Goal: Information Seeking & Learning: Learn about a topic

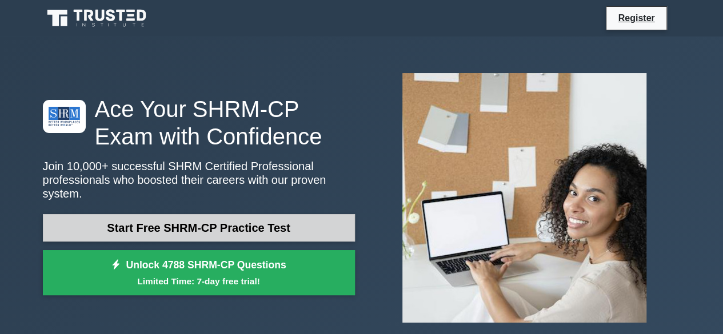
click at [223, 221] on link "Start Free SHRM-CP Practice Test" at bounding box center [199, 227] width 312 height 27
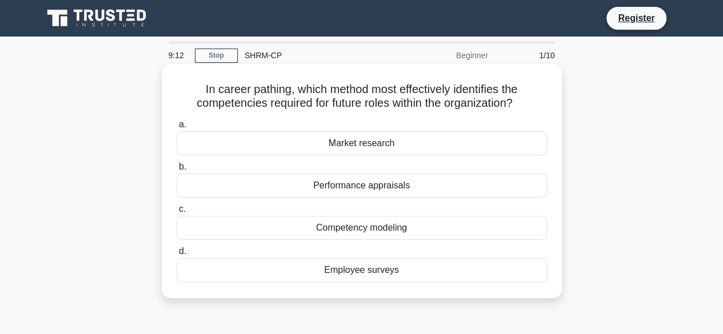
click at [329, 229] on div "Competency modeling" at bounding box center [362, 228] width 370 height 24
click at [177, 213] on input "c. Competency modeling" at bounding box center [177, 209] width 0 height 7
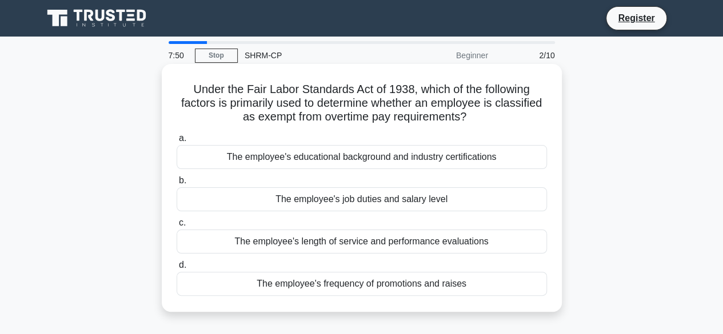
click at [448, 242] on div "The employee's length of service and performance evaluations" at bounding box center [362, 242] width 370 height 24
click at [177, 227] on input "c. The employee's length of service and performance evaluations" at bounding box center [177, 223] width 0 height 7
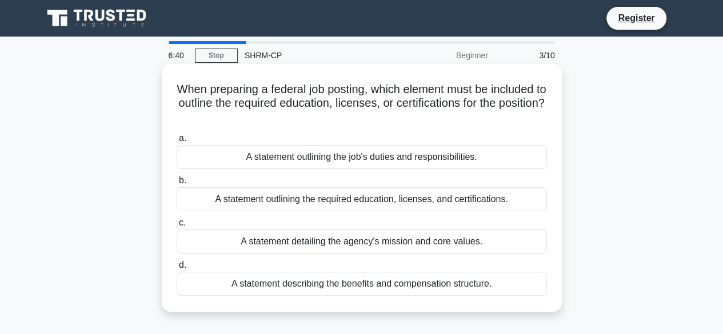
click at [404, 161] on div "A statement outlining the job's duties and responsibilities." at bounding box center [362, 157] width 370 height 24
click at [177, 142] on input "a. A statement outlining the job's duties and responsibilities." at bounding box center [177, 138] width 0 height 7
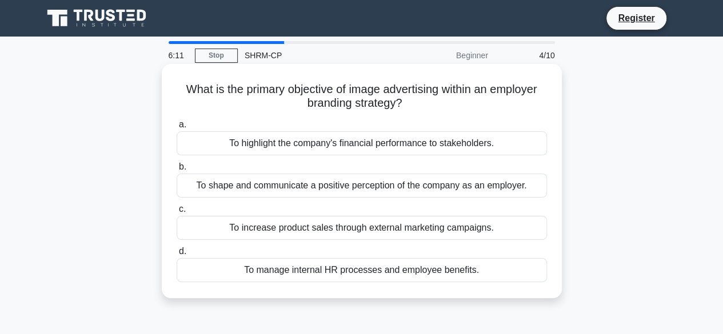
click at [372, 189] on div "To shape and communicate a positive perception of the company as an employer." at bounding box center [362, 186] width 370 height 24
click at [177, 171] on input "b. To shape and communicate a positive perception of the company as an employer." at bounding box center [177, 167] width 0 height 7
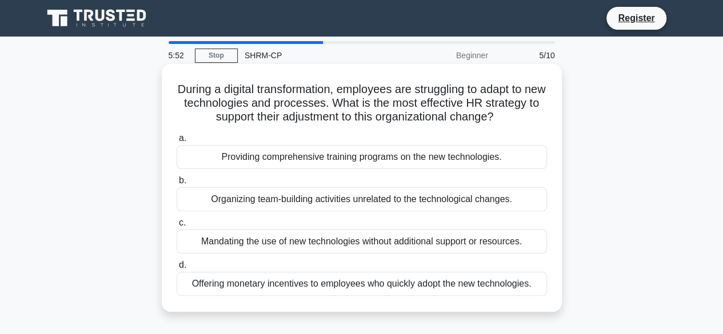
click at [365, 153] on div "Providing comprehensive training programs on the new technologies." at bounding box center [362, 157] width 370 height 24
click at [177, 142] on input "a. Providing comprehensive training programs on the new technologies." at bounding box center [177, 138] width 0 height 7
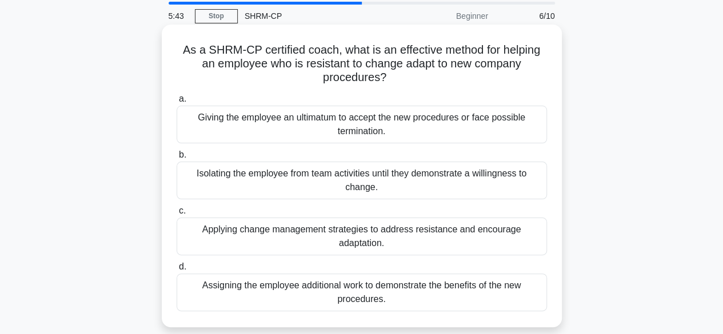
scroll to position [57, 0]
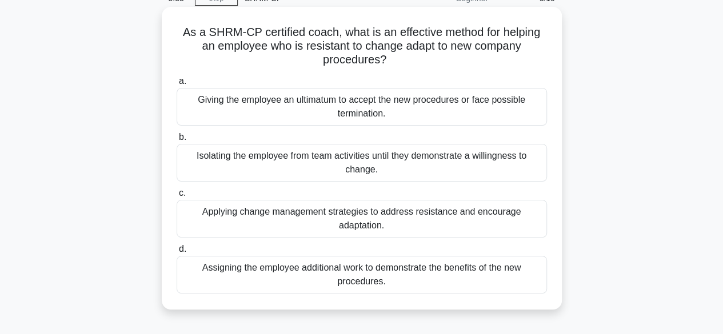
click at [280, 214] on div "Applying change management strategies to address resistance and encourage adapt…" at bounding box center [362, 219] width 370 height 38
click at [177, 197] on input "c. Applying change management strategies to address resistance and encourage ad…" at bounding box center [177, 193] width 0 height 7
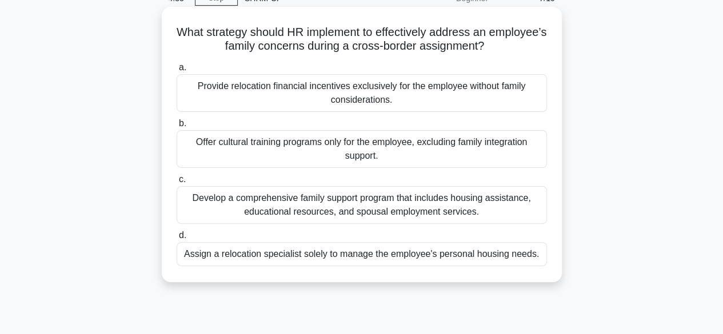
click at [331, 217] on div "Develop a comprehensive family support program that includes housing assistance…" at bounding box center [362, 205] width 370 height 38
click at [177, 184] on input "c. Develop a comprehensive family support program that includes housing assista…" at bounding box center [177, 179] width 0 height 7
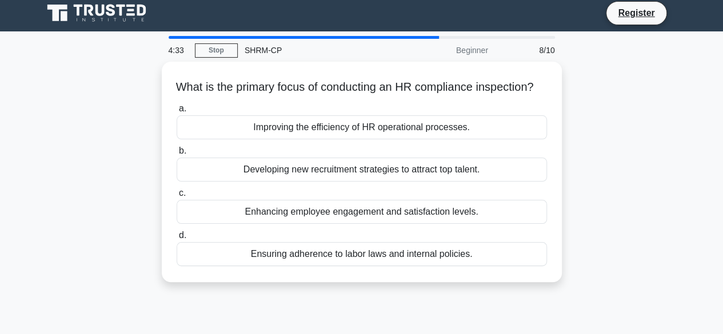
scroll to position [0, 0]
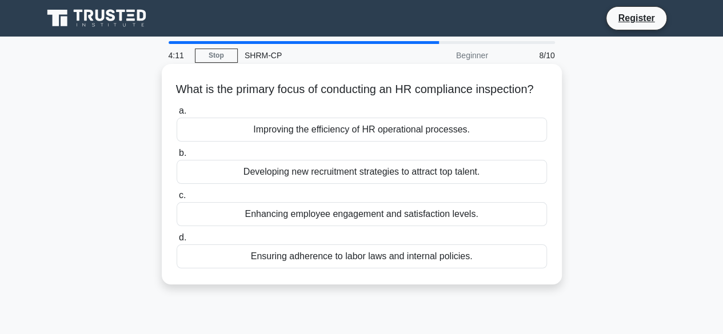
click at [387, 269] on div "Ensuring adherence to labor laws and internal policies." at bounding box center [362, 257] width 370 height 24
click at [177, 242] on input "d. Ensuring adherence to labor laws and internal policies." at bounding box center [177, 237] width 0 height 7
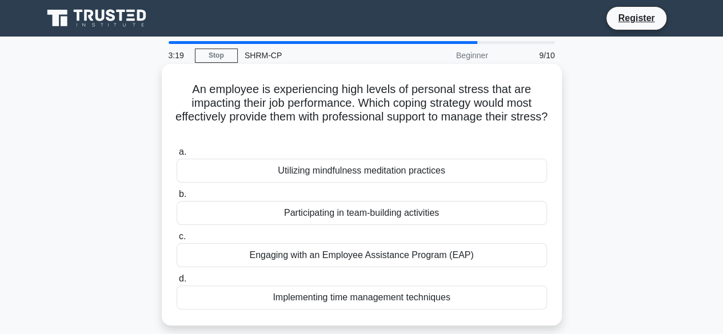
click at [338, 258] on div "Engaging with an Employee Assistance Program (EAP)" at bounding box center [362, 256] width 370 height 24
click at [177, 241] on input "c. Engaging with an Employee Assistance Program (EAP)" at bounding box center [177, 236] width 0 height 7
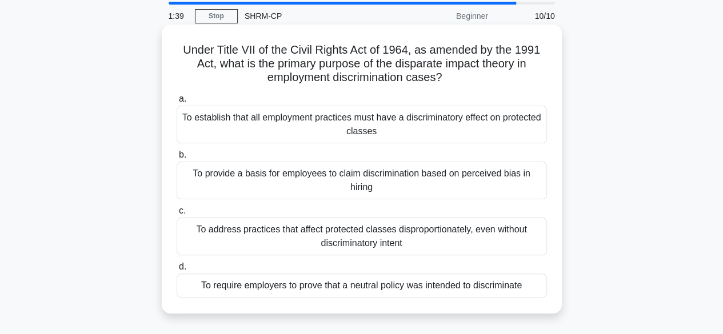
scroll to position [57, 0]
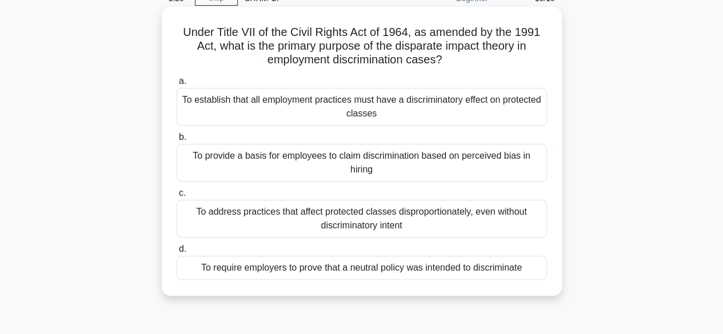
click at [403, 158] on div "To provide a basis for employees to claim discrimination based on perceived bia…" at bounding box center [362, 163] width 370 height 38
click at [177, 141] on input "b. To provide a basis for employees to claim discrimination based on perceived …" at bounding box center [177, 137] width 0 height 7
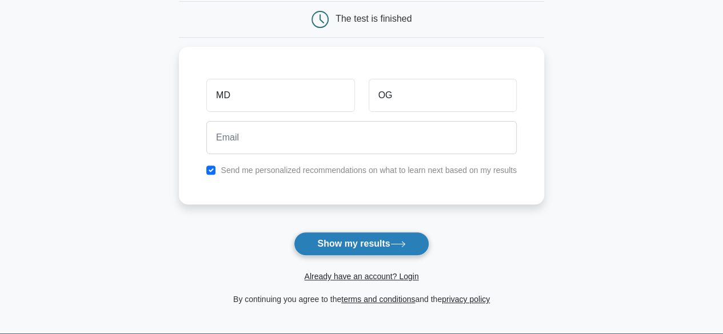
type input "OG"
click at [326, 246] on button "Show my results" at bounding box center [361, 244] width 135 height 24
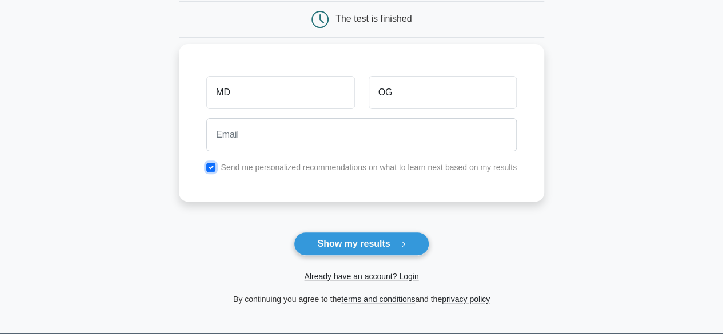
click at [210, 168] on input "checkbox" at bounding box center [210, 167] width 9 height 9
checkbox input "false"
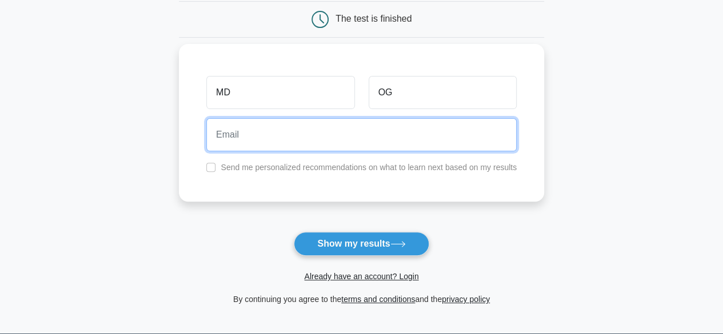
click at [263, 144] on input "email" at bounding box center [361, 134] width 310 height 33
type input "mdogidan@yahoo.com"
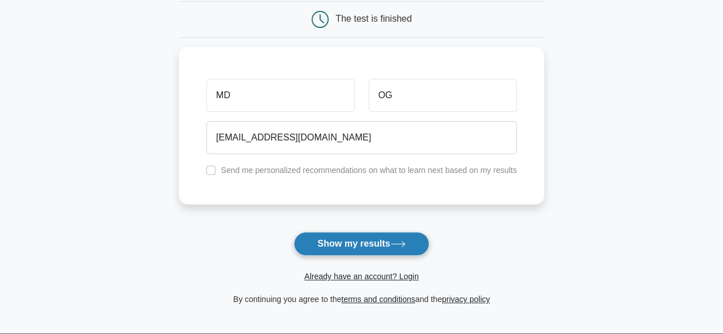
click at [373, 243] on button "Show my results" at bounding box center [361, 244] width 135 height 24
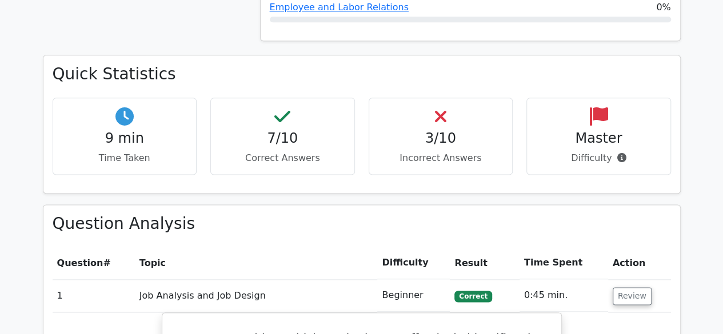
scroll to position [629, 0]
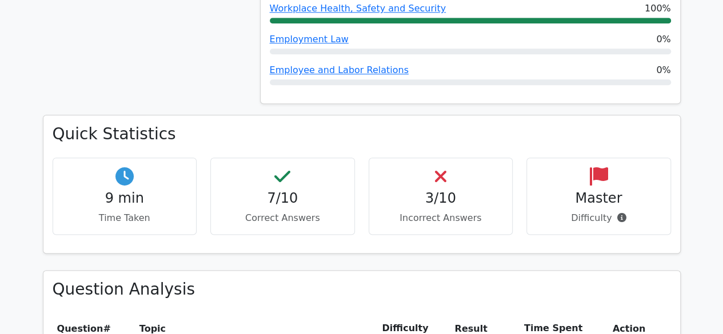
drag, startPoint x: 448, startPoint y: 144, endPoint x: 448, endPoint y: 151, distance: 6.9
click at [448, 190] on h4 "3/10" at bounding box center [440, 198] width 125 height 17
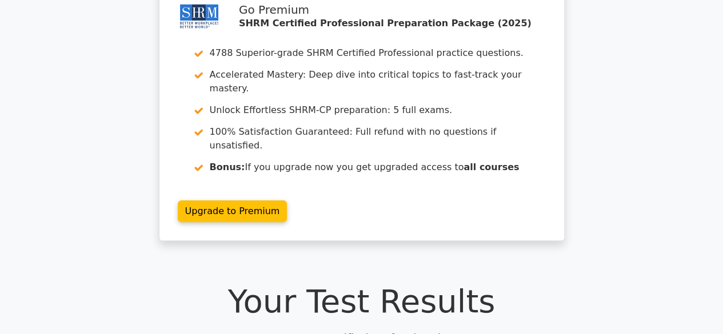
scroll to position [57, 0]
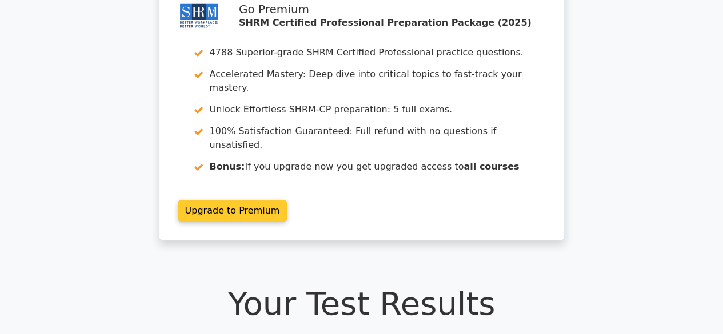
click at [240, 200] on link "Upgrade to Premium" at bounding box center [233, 211] width 110 height 22
